Goal: Task Accomplishment & Management: Manage account settings

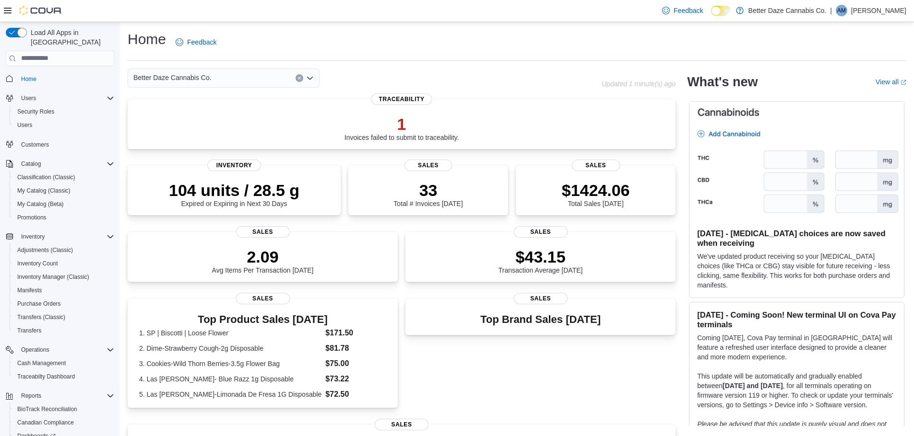
click at [864, 15] on div "| AM [PERSON_NAME]" at bounding box center [868, 11] width 76 height 12
click at [854, 98] on span "Sign Out" at bounding box center [844, 94] width 26 height 10
